Goal: Information Seeking & Learning: Learn about a topic

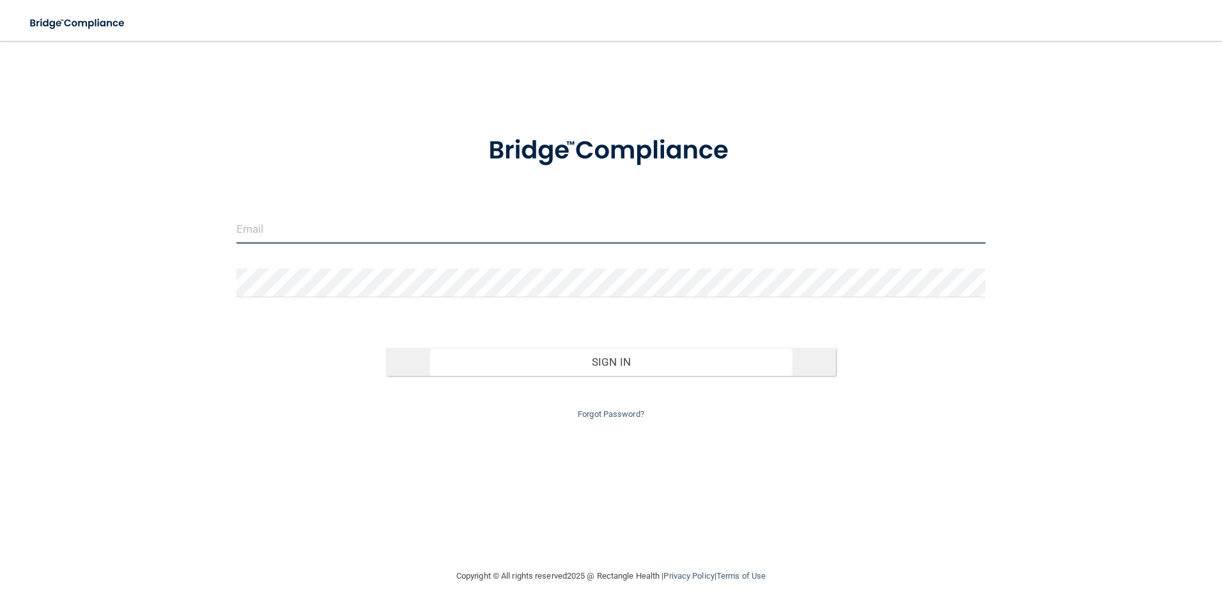
type input "[EMAIL_ADDRESS][DOMAIN_NAME]"
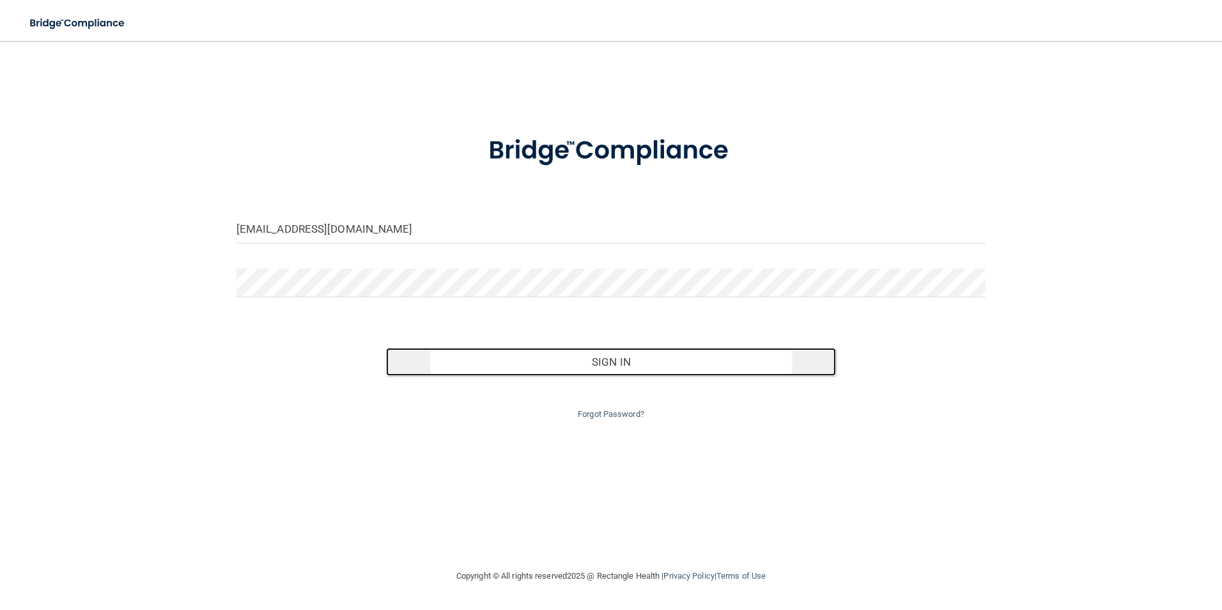
click at [622, 370] on button "Sign In" at bounding box center [611, 362] width 450 height 28
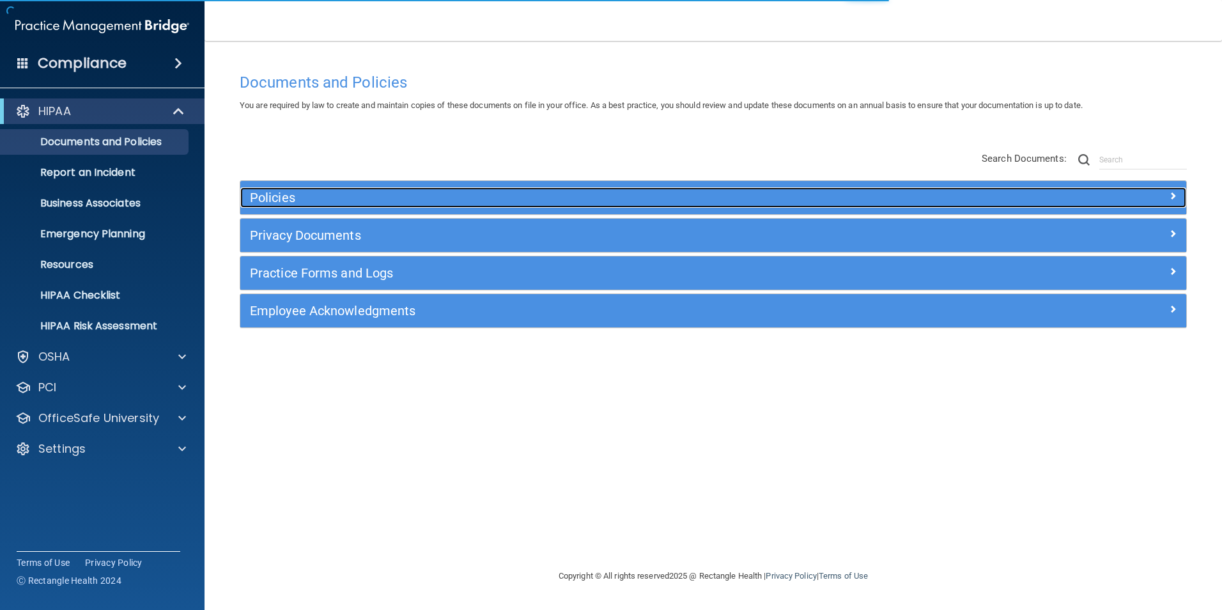
click at [463, 194] on h5 "Policies" at bounding box center [595, 197] width 690 height 14
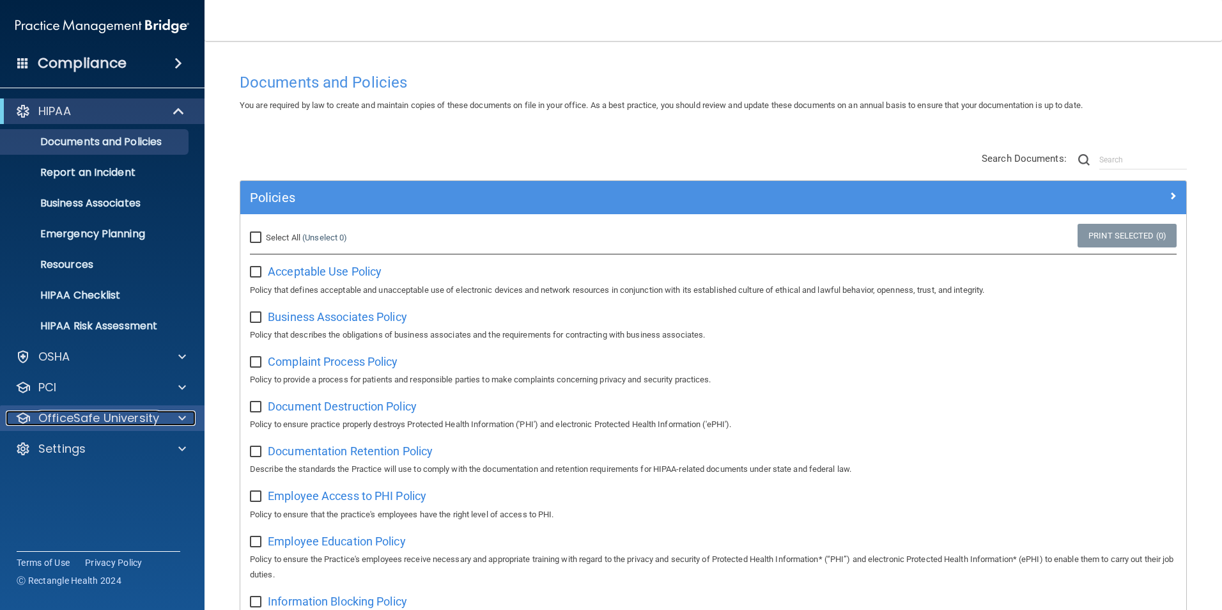
click at [183, 423] on span at bounding box center [182, 417] width 8 height 15
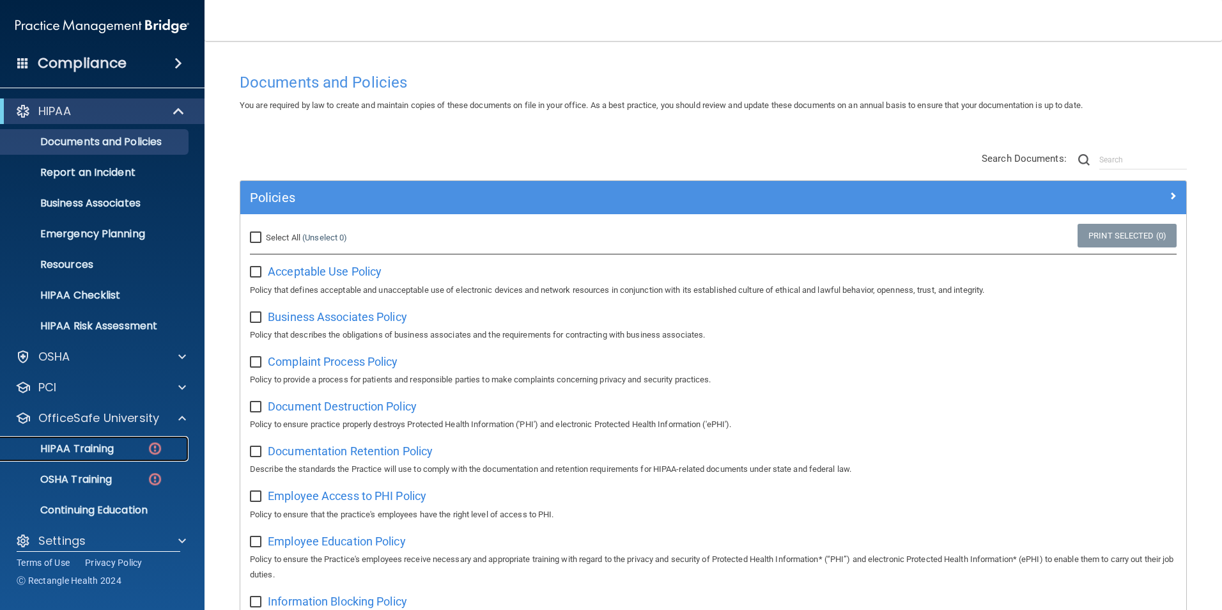
click at [112, 456] on link "HIPAA Training" at bounding box center [87, 449] width 201 height 26
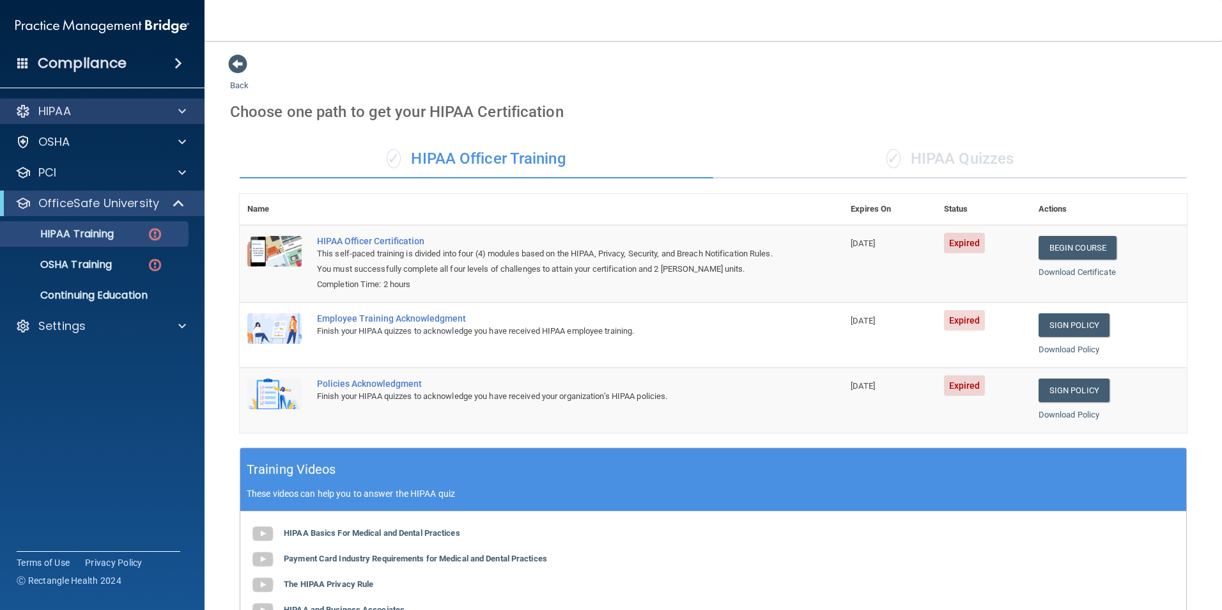
click at [111, 103] on div "HIPAA" at bounding box center [102, 111] width 205 height 26
click at [114, 117] on div "HIPAA" at bounding box center [85, 111] width 158 height 15
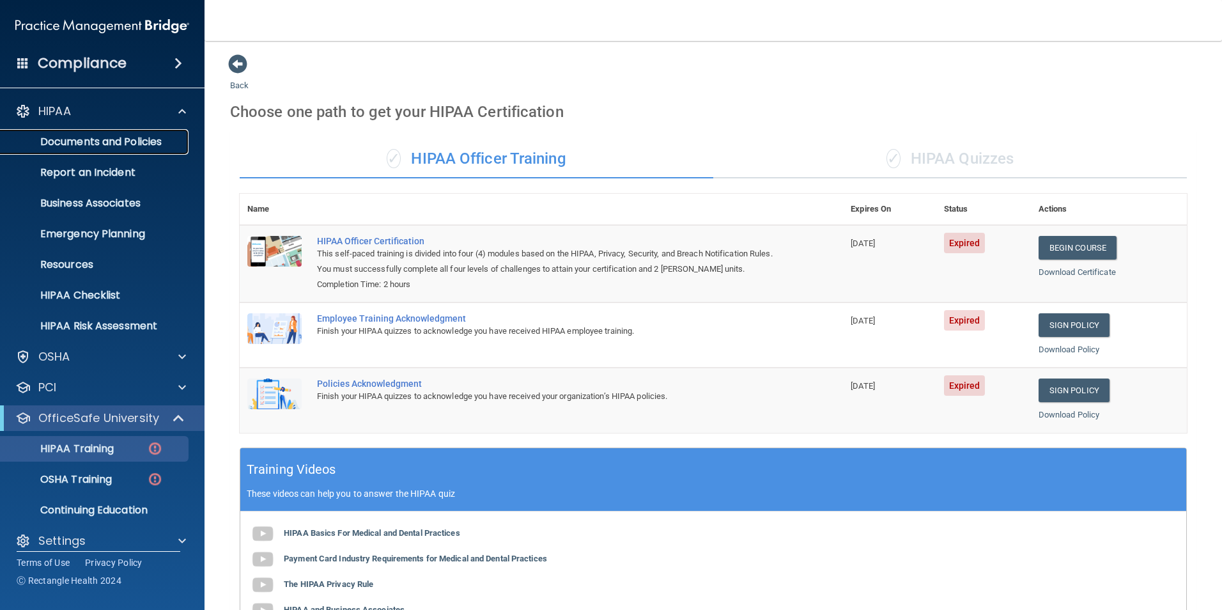
click at [100, 144] on p "Documents and Policies" at bounding box center [95, 141] width 174 height 13
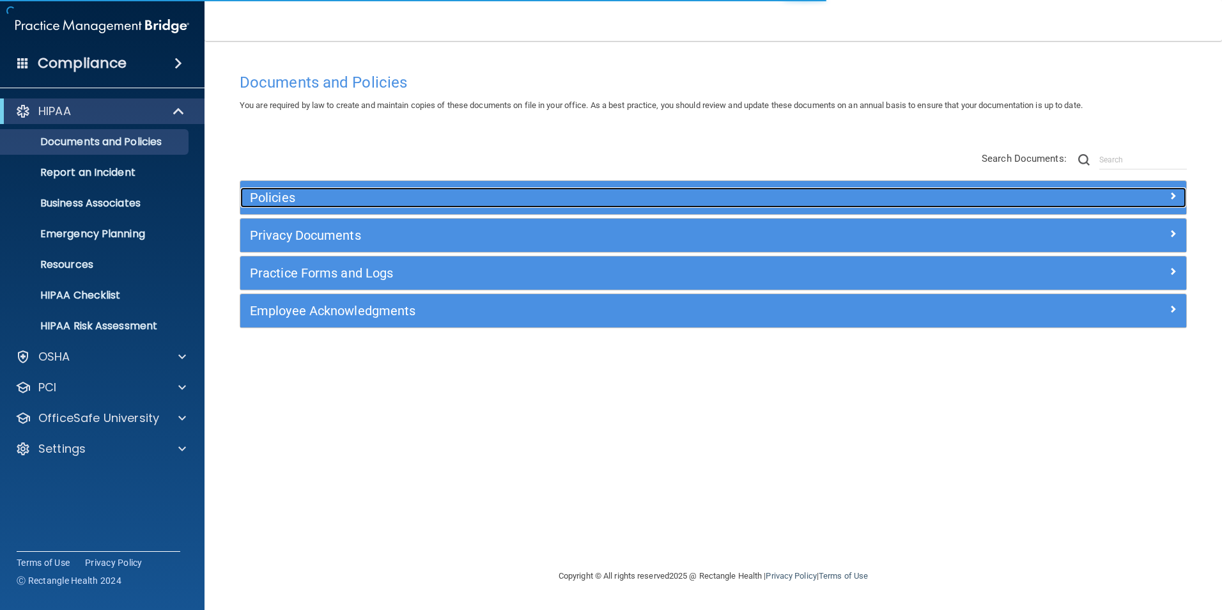
click at [730, 198] on h5 "Policies" at bounding box center [595, 197] width 690 height 14
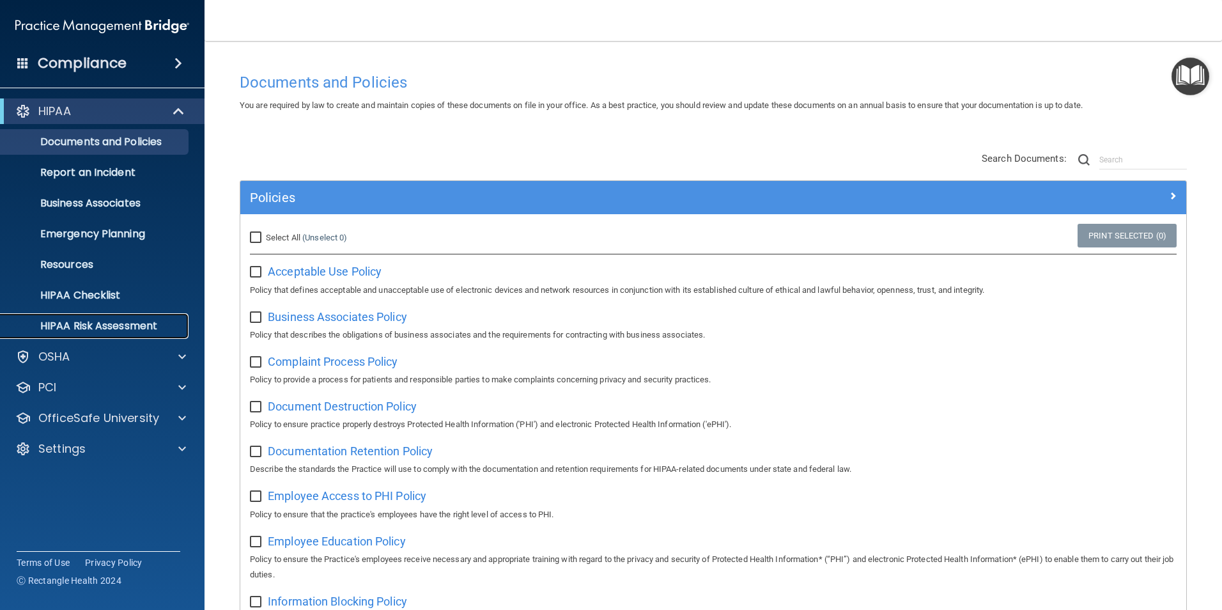
click at [143, 319] on p "HIPAA Risk Assessment" at bounding box center [95, 325] width 174 height 13
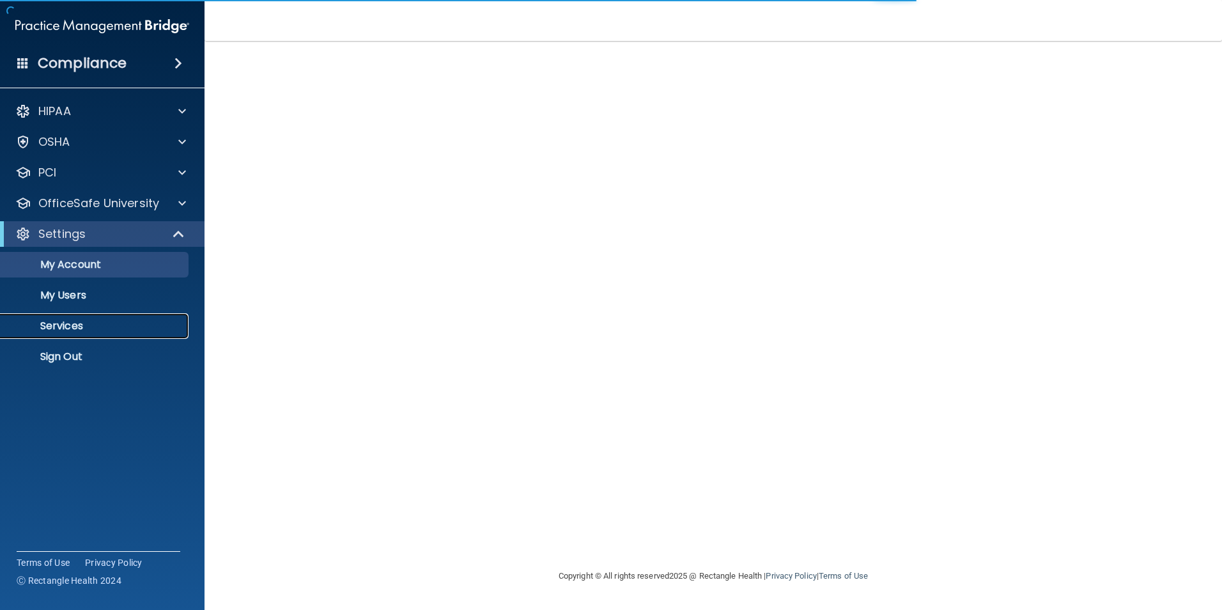
click at [87, 336] on link "Services" at bounding box center [87, 326] width 201 height 26
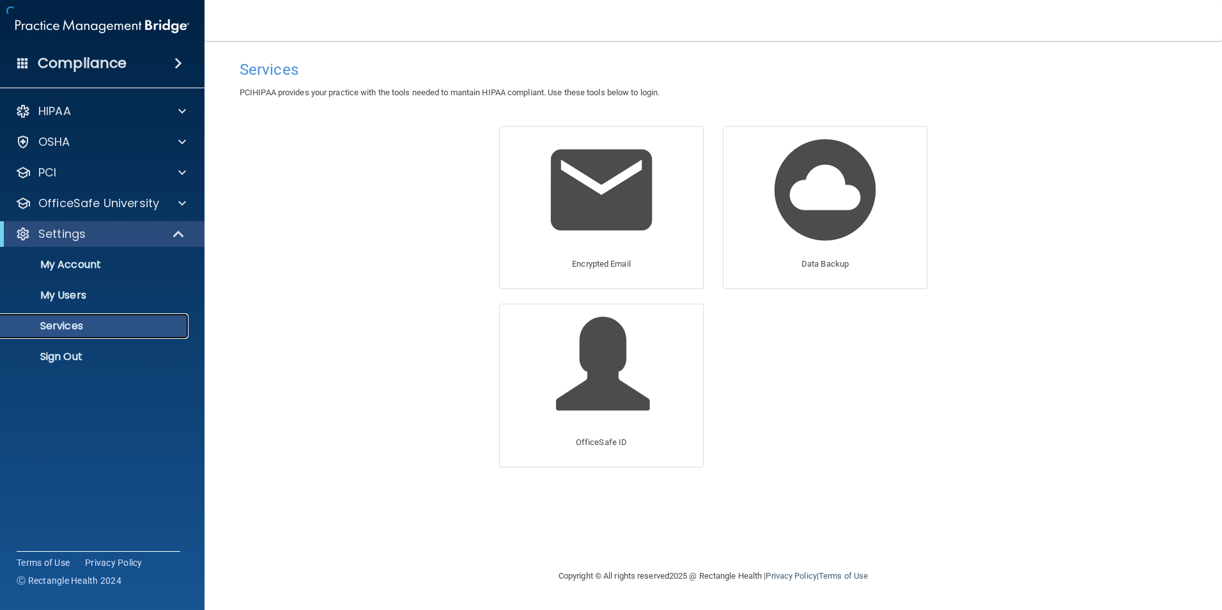
click at [107, 326] on p "Services" at bounding box center [95, 325] width 174 height 13
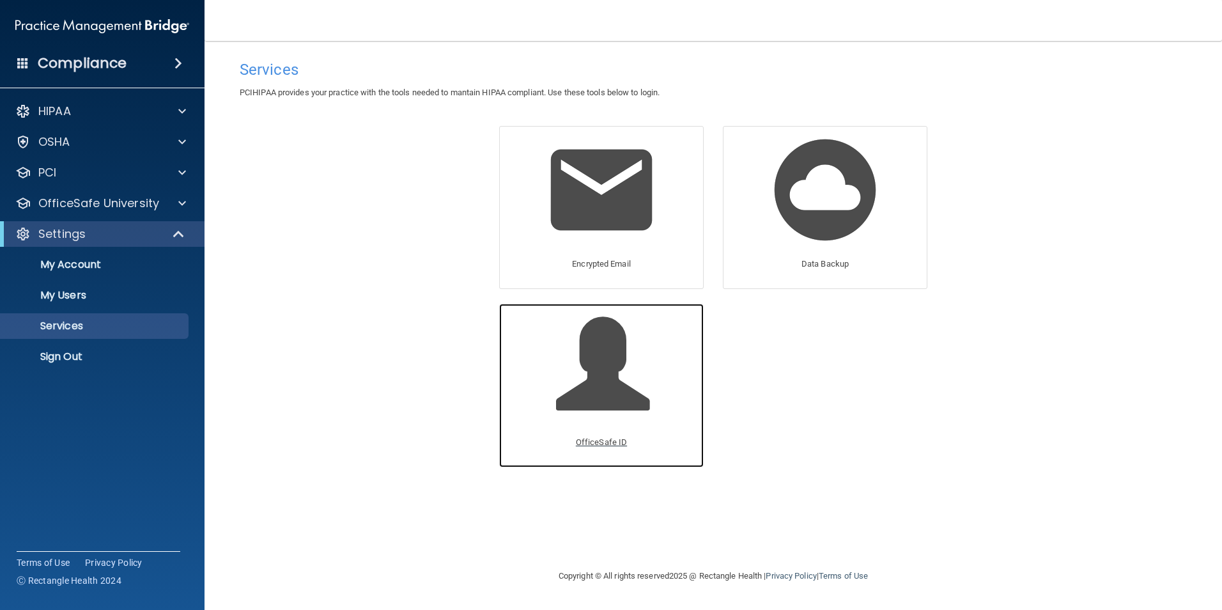
click at [603, 426] on span at bounding box center [616, 374] width 121 height 112
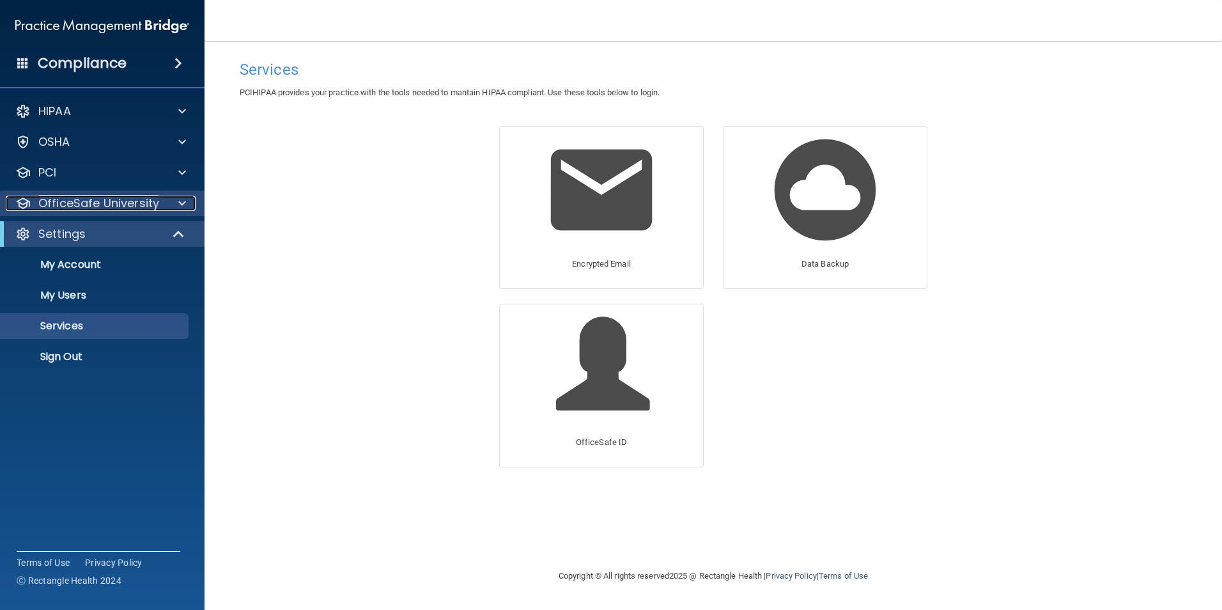
click at [112, 201] on p "OfficeSafe University" at bounding box center [98, 203] width 121 height 15
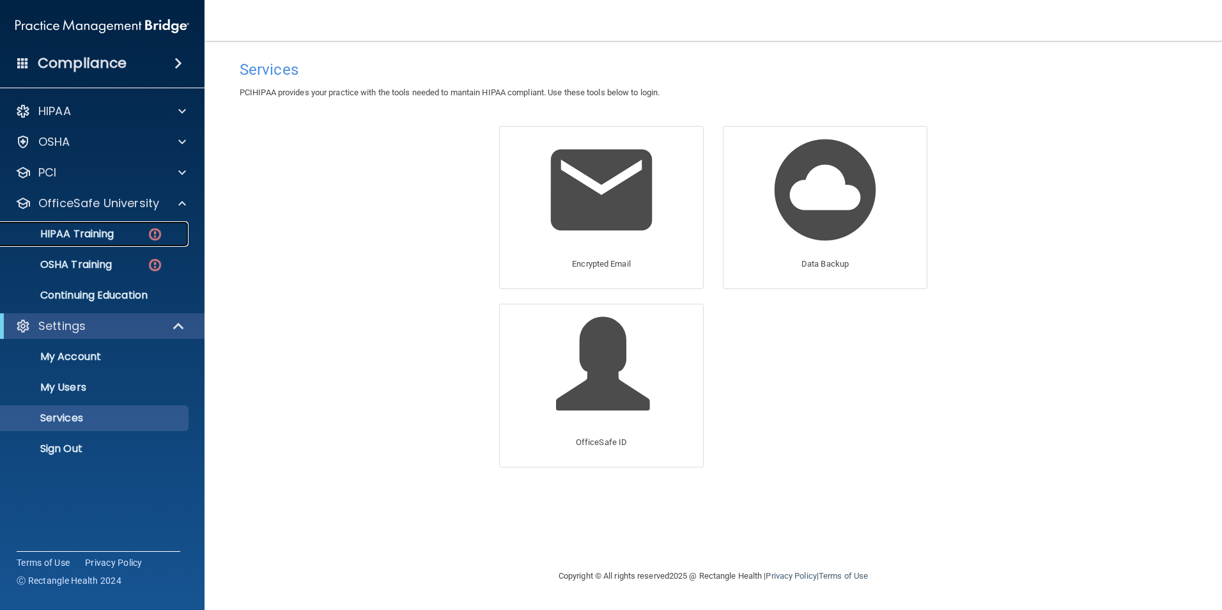
click at [111, 225] on link "HIPAA Training" at bounding box center [87, 234] width 201 height 26
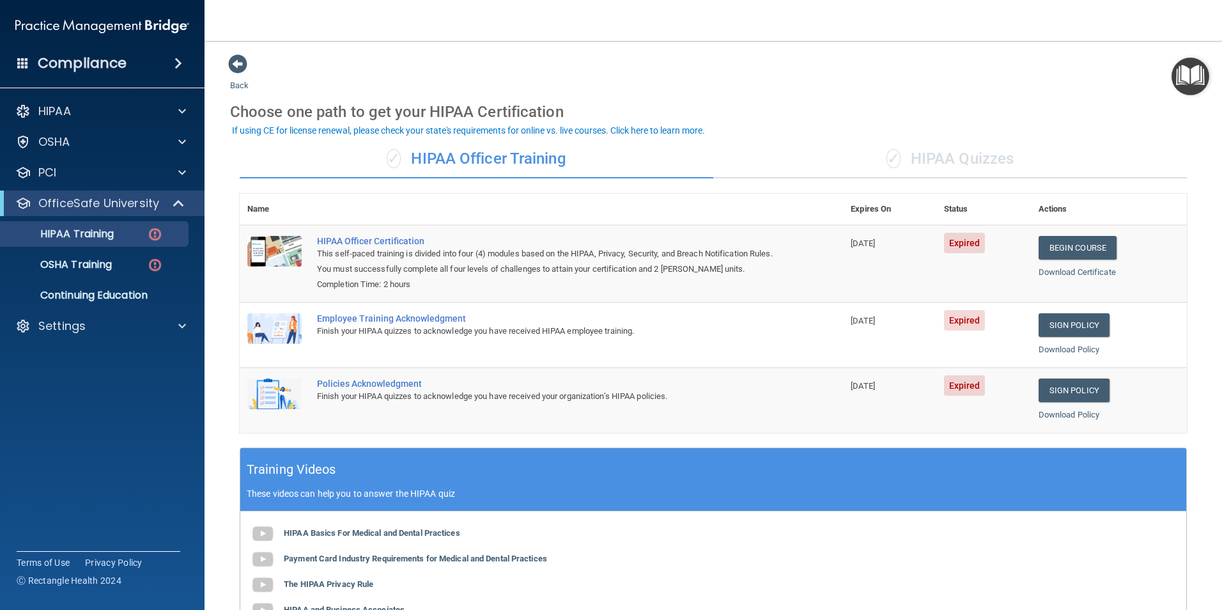
click at [939, 151] on div "✓ HIPAA Quizzes" at bounding box center [949, 159] width 473 height 38
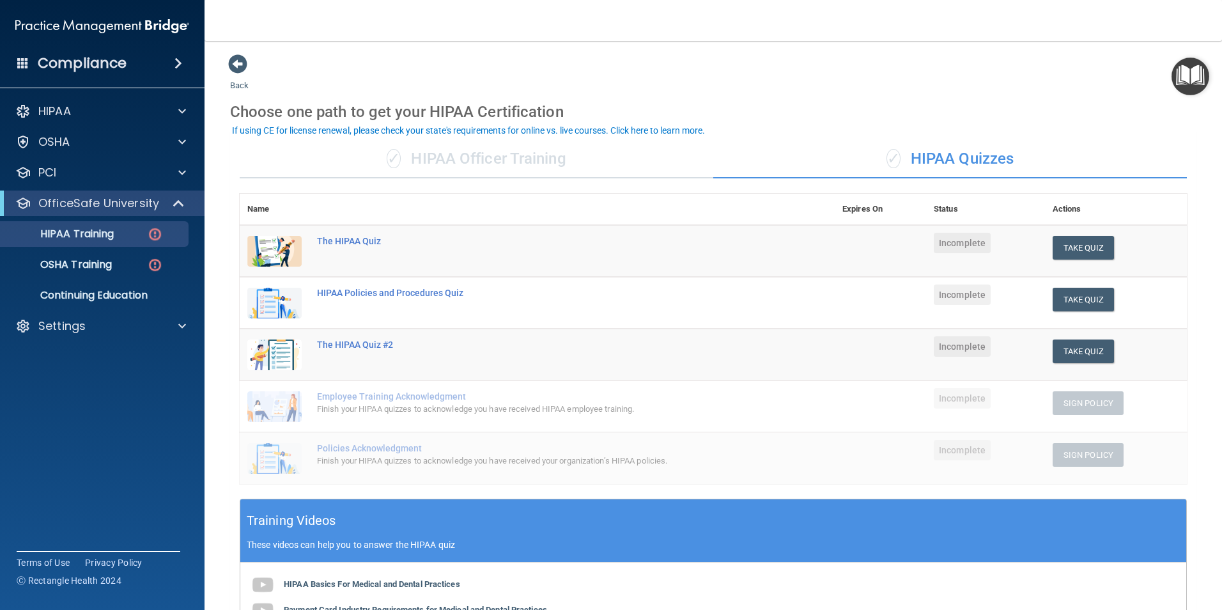
click at [558, 173] on div "✓ HIPAA Officer Training" at bounding box center [476, 159] width 473 height 38
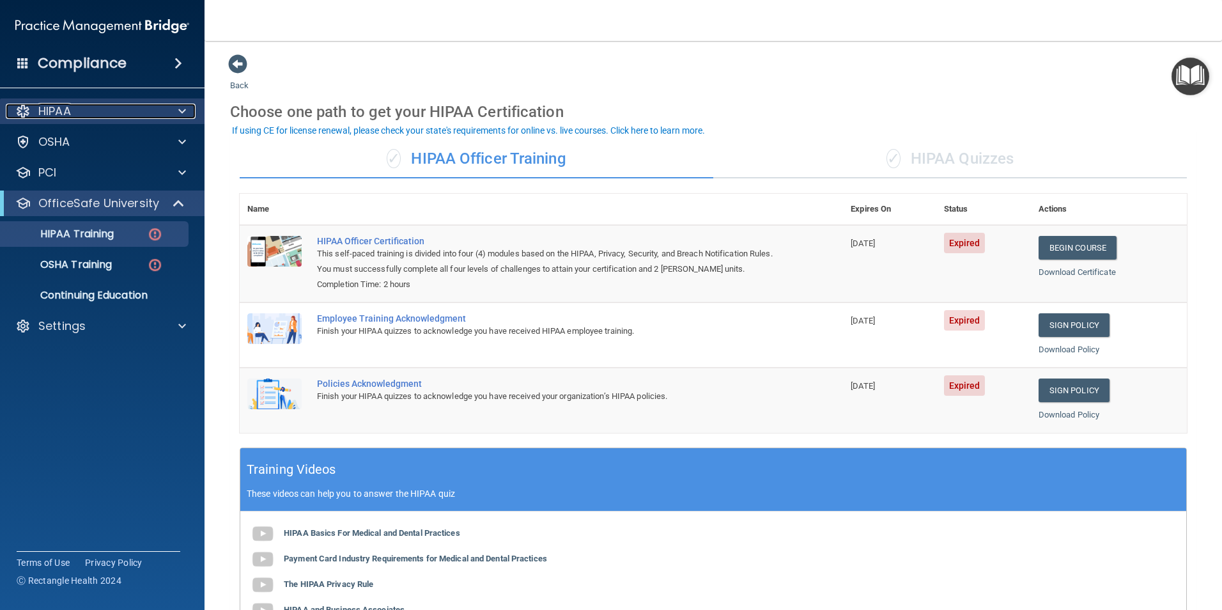
click at [101, 116] on div "HIPAA" at bounding box center [85, 111] width 158 height 15
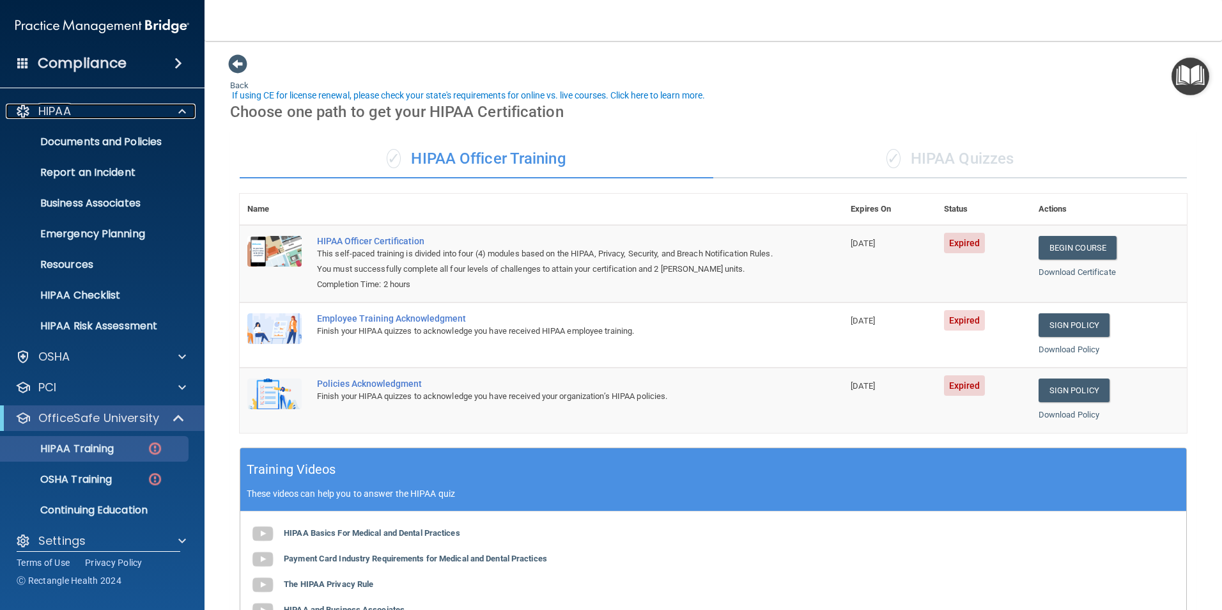
scroll to position [64, 0]
